Goal: Task Accomplishment & Management: Complete application form

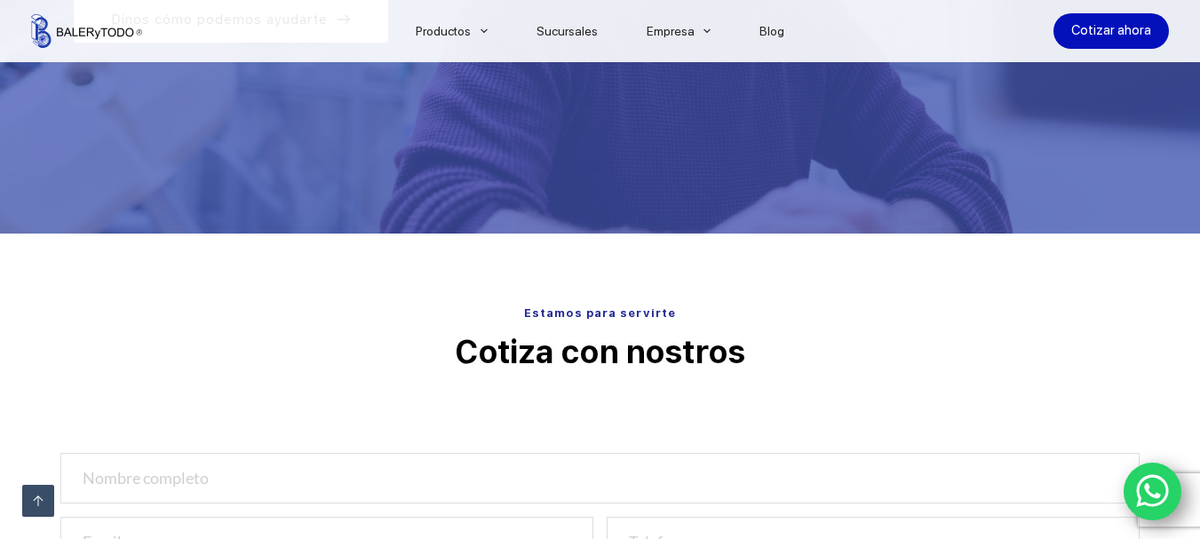
scroll to position [710, 0]
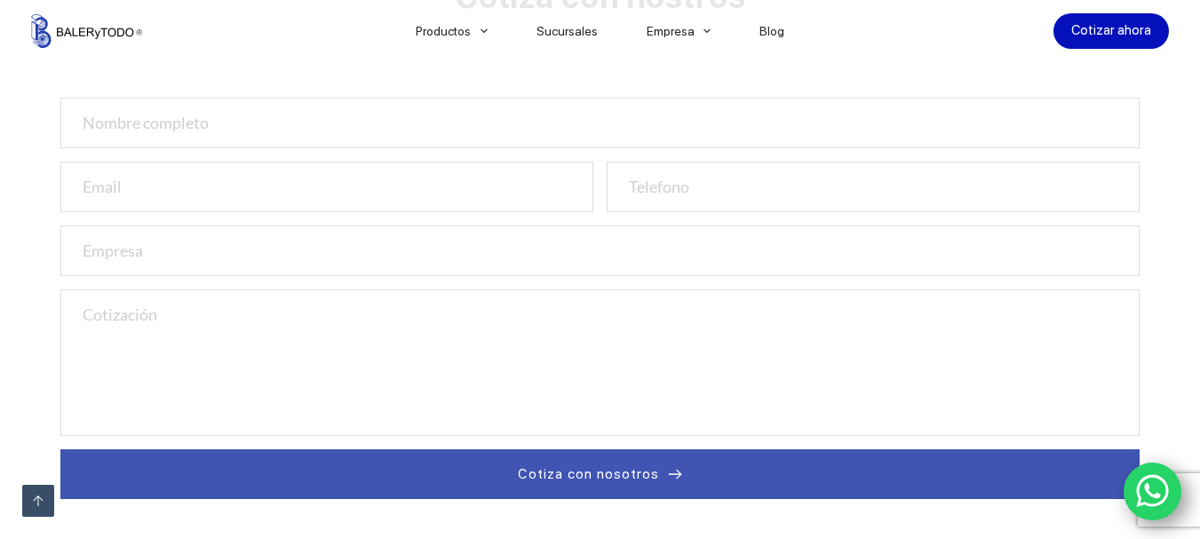
click at [227, 121] on input "text" at bounding box center [600, 123] width 1080 height 51
type input "Juan Carlos López Rodríguez"
type input "carlos.lopez@iseh.com.mx"
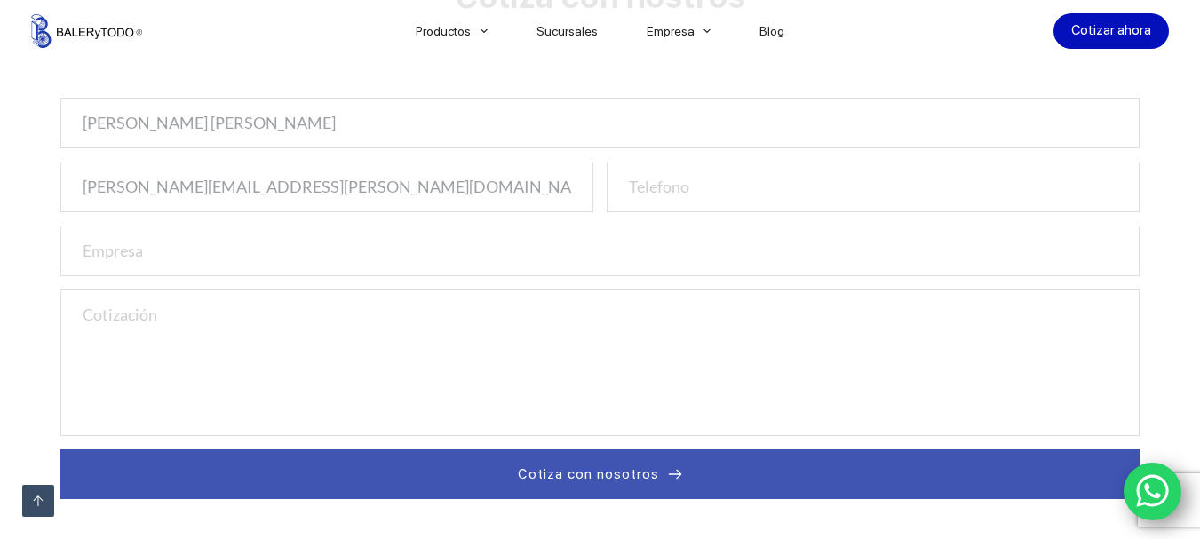
type input "7444630858"
type input "ISEH Ingeniería y Consultoría"
drag, startPoint x: 285, startPoint y: 187, endPoint x: 0, endPoint y: 157, distance: 286.7
click at [0, 157] on div "Estamos para servirte Cotiza con nostros Juan Carlos López Rodríguez carlos.lop…" at bounding box center [600, 258] width 1200 height 761
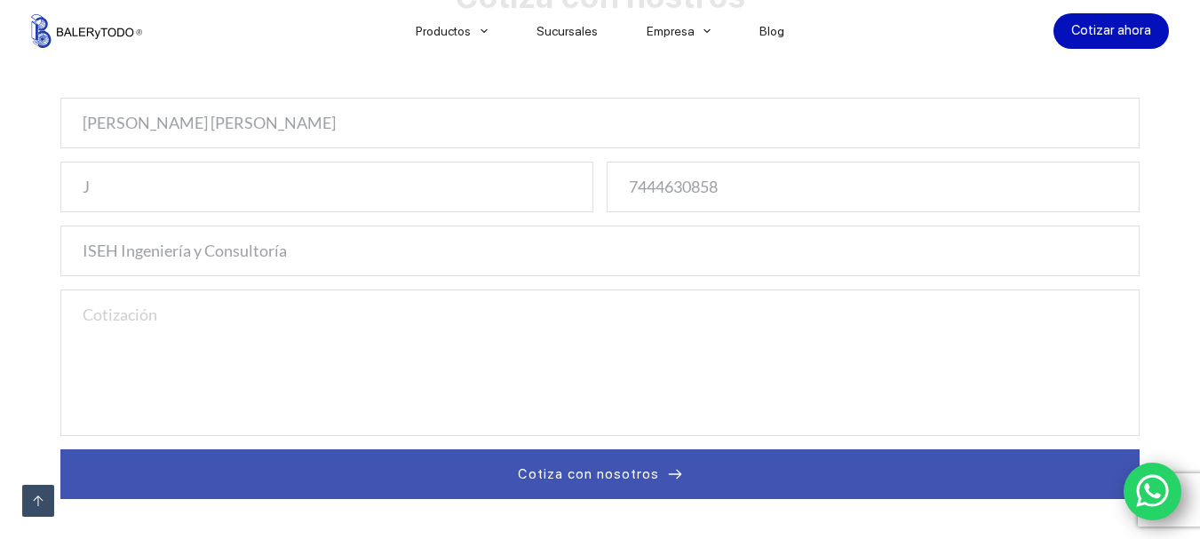
type input "jlopez_rodriguez@hotmail.com"
click at [165, 325] on textarea at bounding box center [600, 363] width 1080 height 147
click at [156, 325] on textarea at bounding box center [600, 363] width 1080 height 147
paste textarea "1 RODAMIENTO RÍGIDO DE BOLAS 6305 SKF 3 2 RODAMIENTO DE RODILLOS A RÓTULA 21305…"
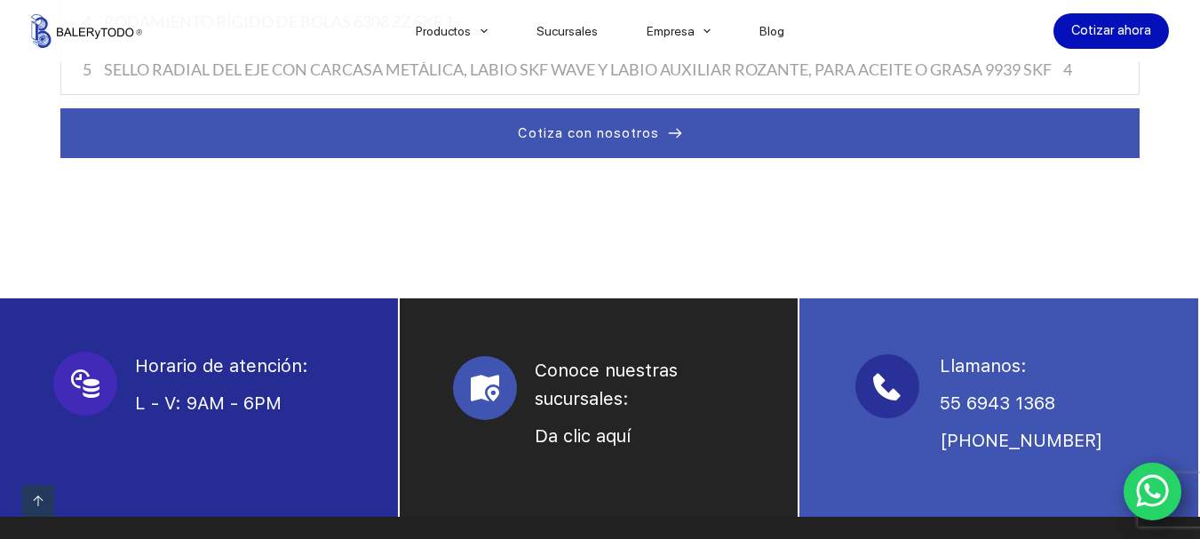
scroll to position [799, 0]
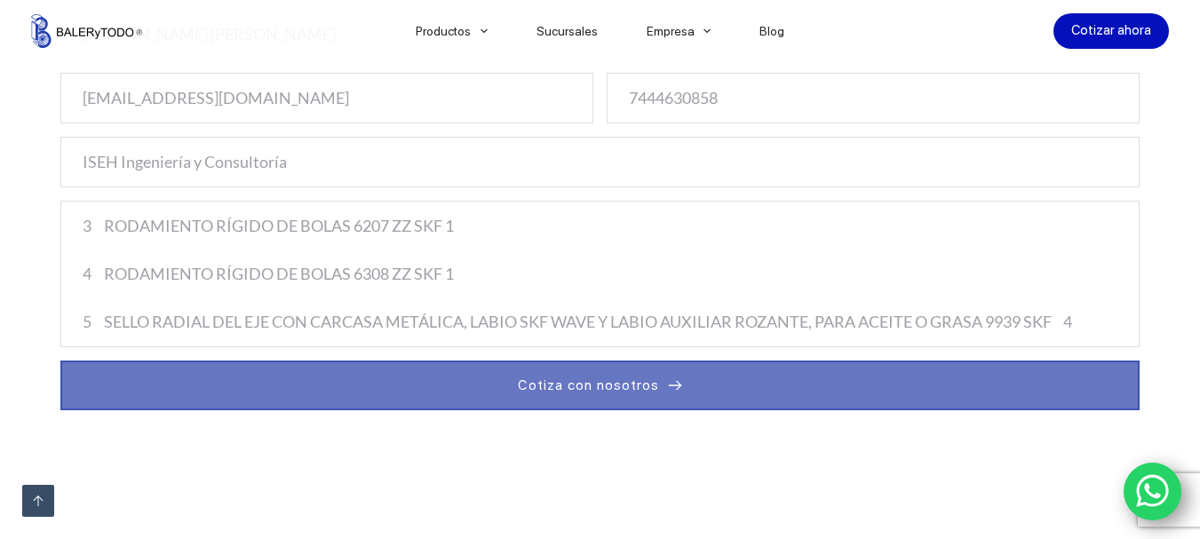
type textarea "1 RODAMIENTO RÍGIDO DE BOLAS 6305 SKF 3 2 RODAMIENTO DE RODILLOS A RÓTULA 21305…"
click at [594, 394] on span "Cotiza con nosotros" at bounding box center [588, 385] width 141 height 21
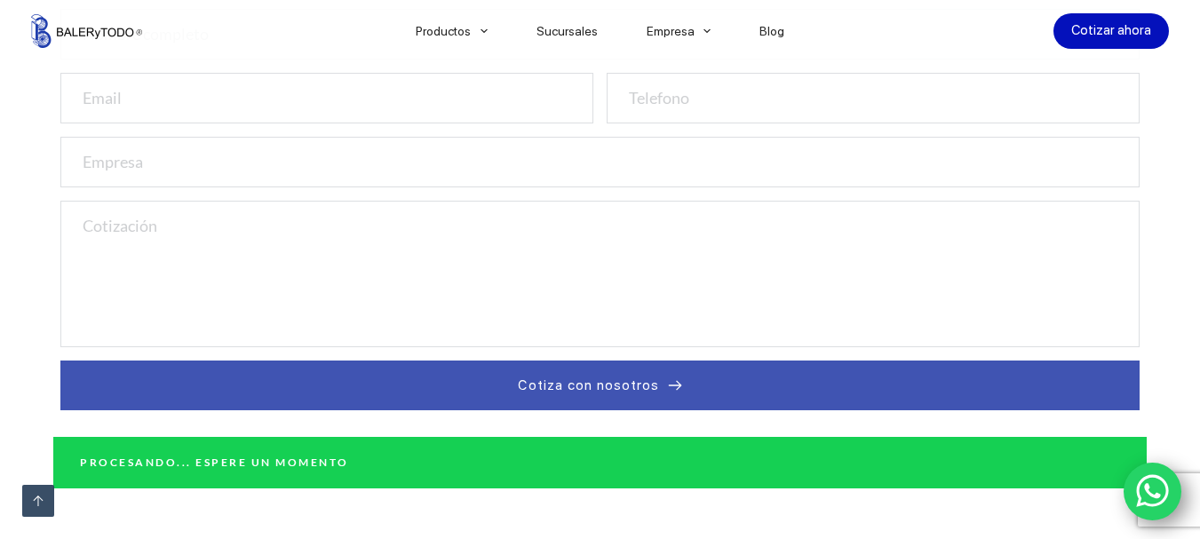
scroll to position [0, 0]
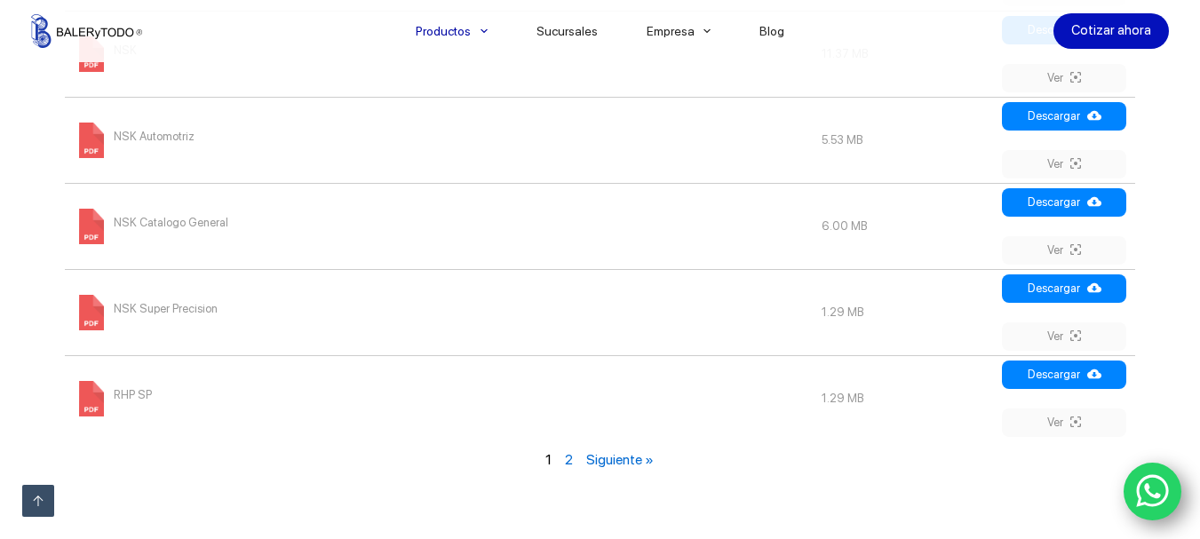
scroll to position [1954, 0]
